Goal: Task Accomplishment & Management: Use online tool/utility

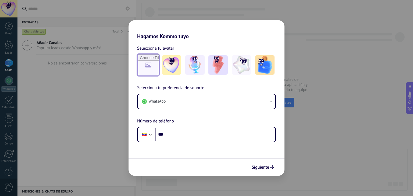
click at [148, 61] on input "file" at bounding box center [148, 65] width 21 height 21
type input "**********"
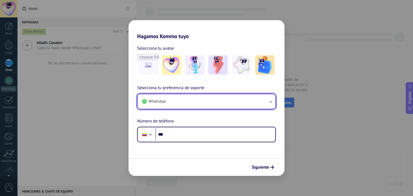
click at [272, 102] on icon "button" at bounding box center [270, 101] width 5 height 5
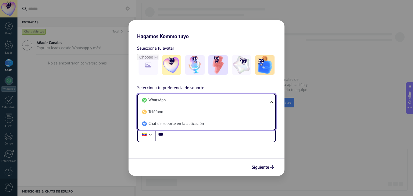
click at [271, 101] on ul "WhatsApp Teléfono Chat de soporte en la aplicación" at bounding box center [206, 112] width 139 height 37
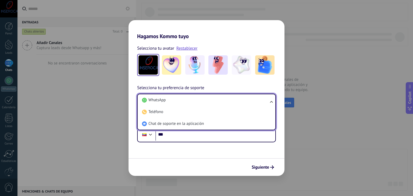
click at [161, 162] on div "Siguiente" at bounding box center [207, 167] width 156 height 18
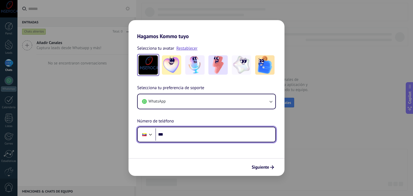
click at [150, 136] on div at bounding box center [150, 134] width 6 height 6
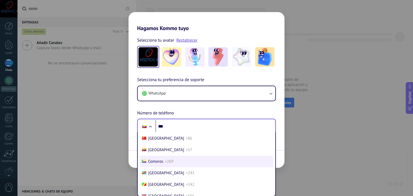
scroll to position [430, 0]
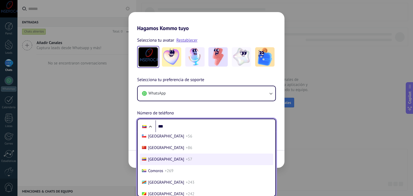
click at [157, 165] on li "Colombia +57" at bounding box center [206, 160] width 133 height 12
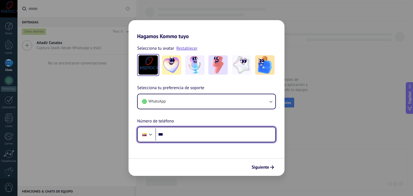
scroll to position [0, 0]
click at [171, 137] on input "***" at bounding box center [215, 135] width 120 height 12
paste input "**********"
type input "**********"
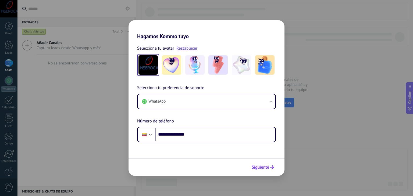
click at [263, 164] on button "Siguiente" at bounding box center [262, 167] width 27 height 9
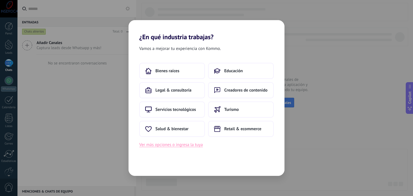
click at [170, 146] on button "Ver más opciones o ingresa la tuya" at bounding box center [170, 144] width 63 height 7
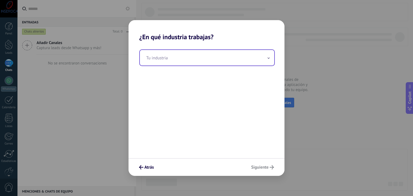
click at [155, 60] on input "text" at bounding box center [207, 58] width 134 height 16
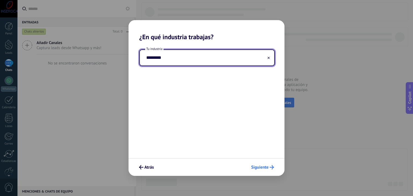
type input "*********"
click at [264, 168] on span "Siguiente" at bounding box center [259, 168] width 17 height 4
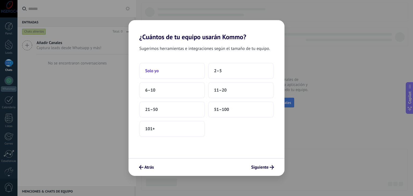
click at [152, 67] on button "Solo yo" at bounding box center [172, 71] width 66 height 16
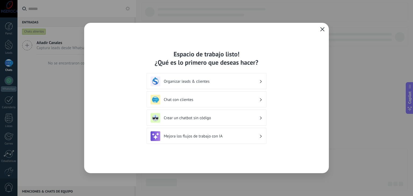
click at [323, 31] on icon "button" at bounding box center [322, 29] width 4 height 4
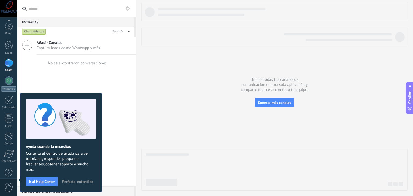
scroll to position [27, 0]
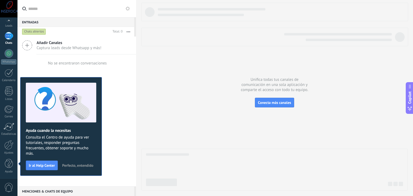
click at [73, 167] on span "Perfecto, entendido" at bounding box center [77, 166] width 31 height 4
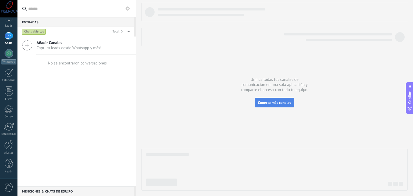
click at [279, 100] on button "Conecta más canales" at bounding box center [274, 103] width 39 height 10
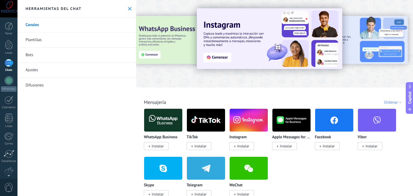
click at [239, 151] on div "Instagram Instalar" at bounding box center [250, 133] width 43 height 48
click at [239, 149] on span "Instalar" at bounding box center [243, 146] width 12 height 5
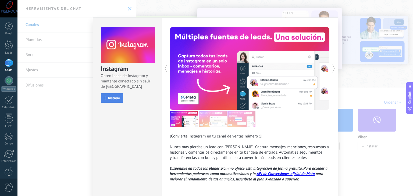
click at [105, 95] on button "Instalar" at bounding box center [112, 98] width 22 height 10
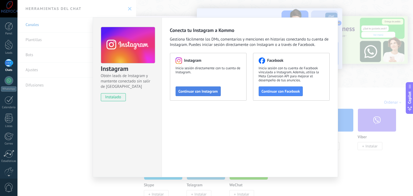
click at [203, 91] on span "Continuar con Instagram" at bounding box center [198, 92] width 39 height 4
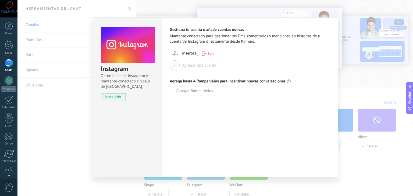
click at [363, 80] on div "Instagram Obtén leads de Instagram y mantente conectado sin salir de Kommo inst…" at bounding box center [215, 98] width 396 height 196
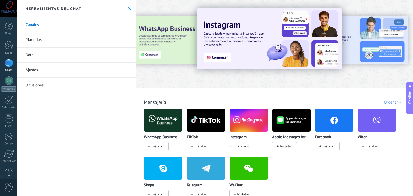
click at [330, 146] on span "Instalar" at bounding box center [329, 146] width 12 height 5
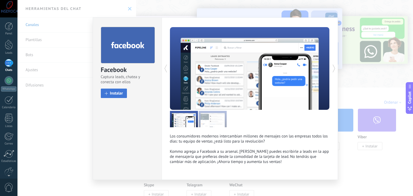
click at [108, 91] on button "Instalar" at bounding box center [114, 93] width 26 height 9
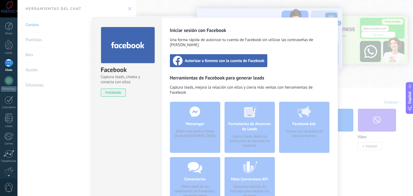
click at [223, 58] on span "Autorizar a Kommo con la cuenta de Facebook" at bounding box center [225, 60] width 80 height 5
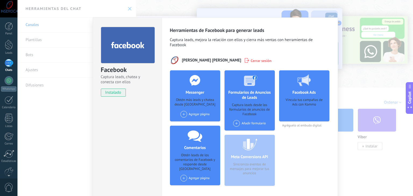
click at [183, 114] on span at bounding box center [183, 114] width 7 height 7
click at [190, 124] on div "Inseroca Internacional" at bounding box center [201, 125] width 42 height 12
click at [185, 175] on div "Agregar página" at bounding box center [194, 178] width 29 height 7
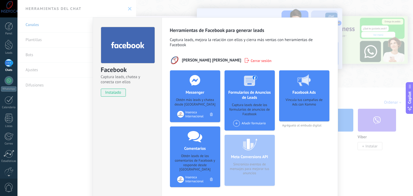
click at [235, 123] on span at bounding box center [236, 123] width 7 height 7
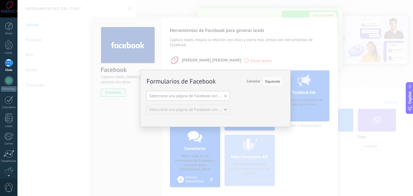
click at [221, 95] on span "Seleccione una página de Facebook con formas" at bounding box center [189, 96] width 81 height 5
click at [176, 104] on span "Inseroca Internacional" at bounding box center [185, 105] width 85 height 5
click at [277, 80] on span "Siguiente" at bounding box center [272, 82] width 15 height 4
click at [224, 110] on span "Seleccione una página de Facebook con formas" at bounding box center [189, 109] width 81 height 5
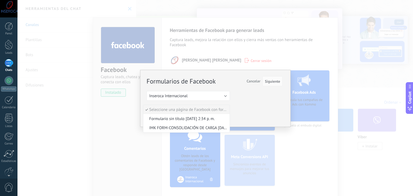
click at [277, 92] on div "Formularios de Facebook Siguiente Cancelar Seleccione una página de Facebook co…" at bounding box center [215, 96] width 136 height 38
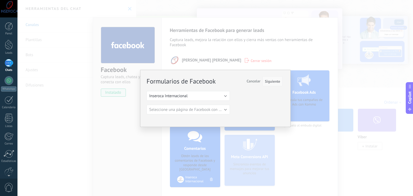
click at [275, 80] on span "Siguiente" at bounding box center [272, 82] width 15 height 4
click at [264, 40] on div "Formularios de Facebook Siguiente Cancelar Seleccione una página de Facebook co…" at bounding box center [215, 98] width 396 height 196
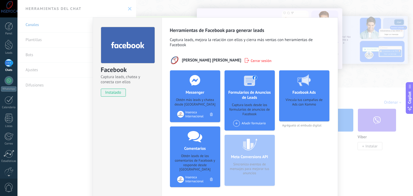
click at [360, 93] on div "Facebook Captura leads, chatea y conecta con ellos instalado Desinstalar Herram…" at bounding box center [215, 98] width 396 height 196
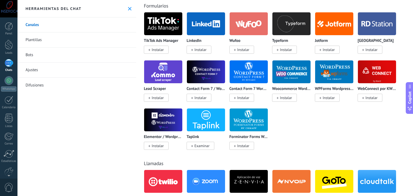
scroll to position [592, 0]
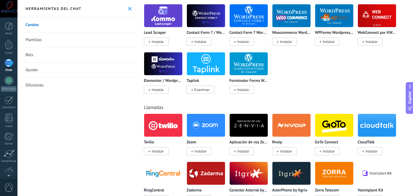
click at [156, 92] on span "Instalar" at bounding box center [158, 89] width 12 height 5
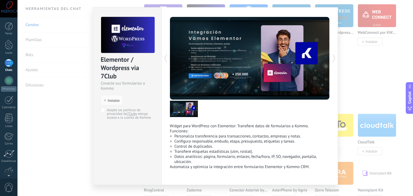
scroll to position [20, 0]
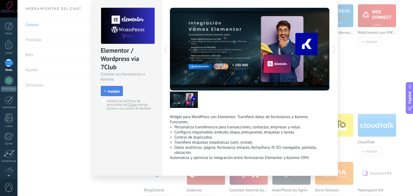
click at [115, 88] on button "Instalar" at bounding box center [112, 91] width 22 height 10
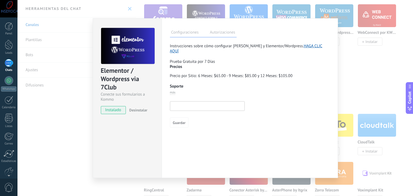
scroll to position [0, 0]
click at [360, 77] on div "Elementor / Wordpress via 7Club Conecte sus formularios a Kommo instalado Desin…" at bounding box center [215, 98] width 396 height 196
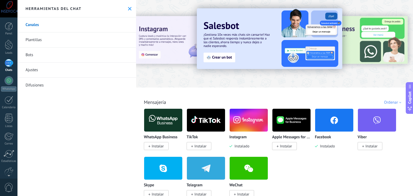
scroll to position [54, 0]
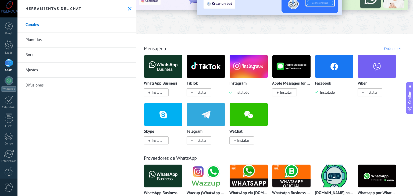
click at [153, 94] on span "Instalar" at bounding box center [158, 92] width 12 height 5
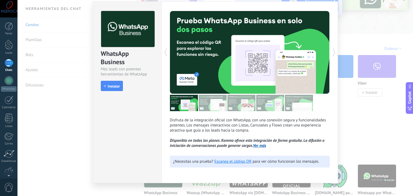
scroll to position [24, 0]
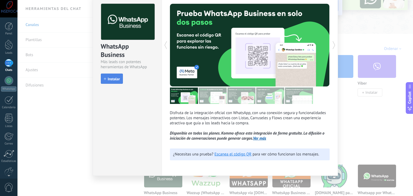
click at [111, 78] on span "Instalar" at bounding box center [114, 79] width 12 height 4
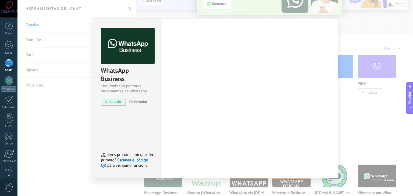
scroll to position [0, 0]
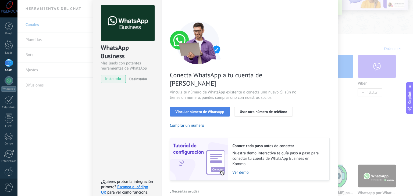
click at [199, 110] on span "Vincular número de WhatsApp" at bounding box center [200, 112] width 49 height 4
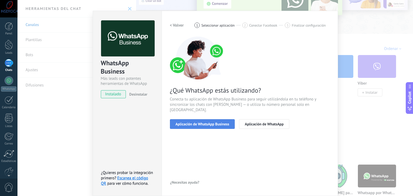
click at [203, 122] on button "Aplicación de WhatsApp Business" at bounding box center [202, 124] width 65 height 10
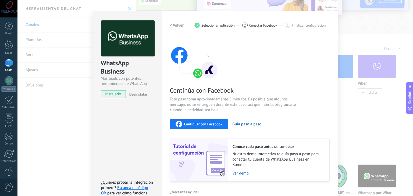
click at [203, 122] on span "Continuar con Facebook" at bounding box center [203, 124] width 38 height 4
